Goal: Task Accomplishment & Management: Use online tool/utility

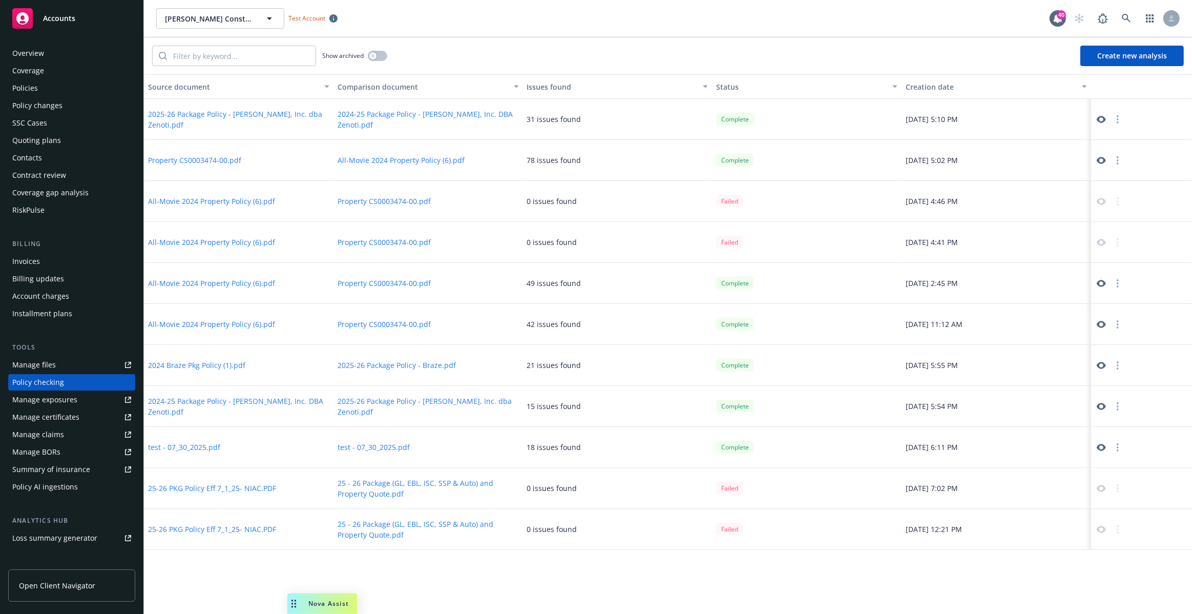
scroll to position [45, 0]
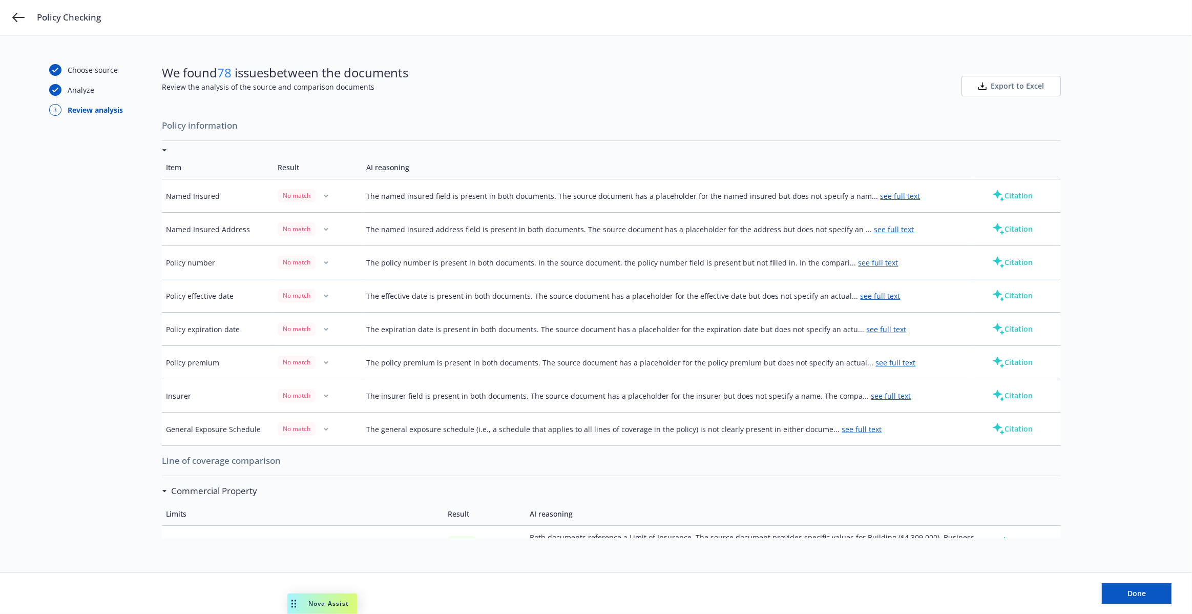
scroll to position [85, 0]
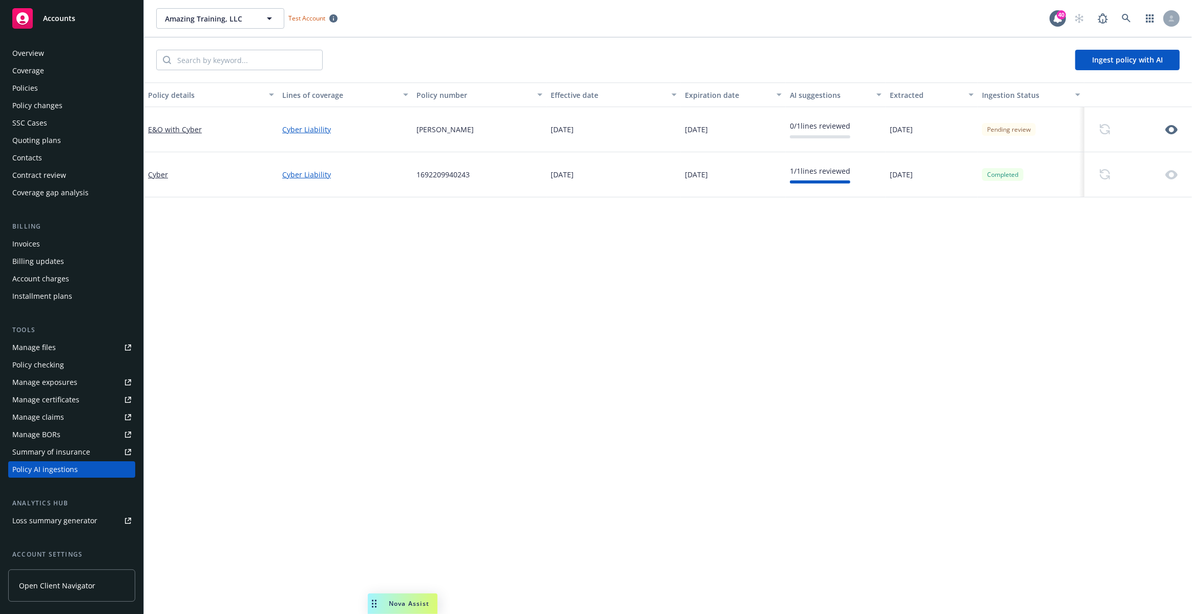
scroll to position [88, 0]
